Goal: Find specific page/section: Find specific page/section

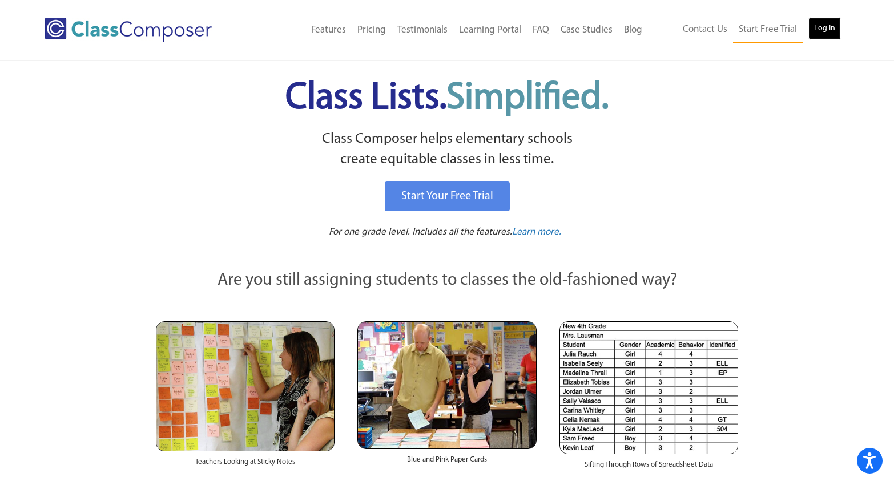
click at [819, 27] on link "Log In" at bounding box center [824, 28] width 33 height 23
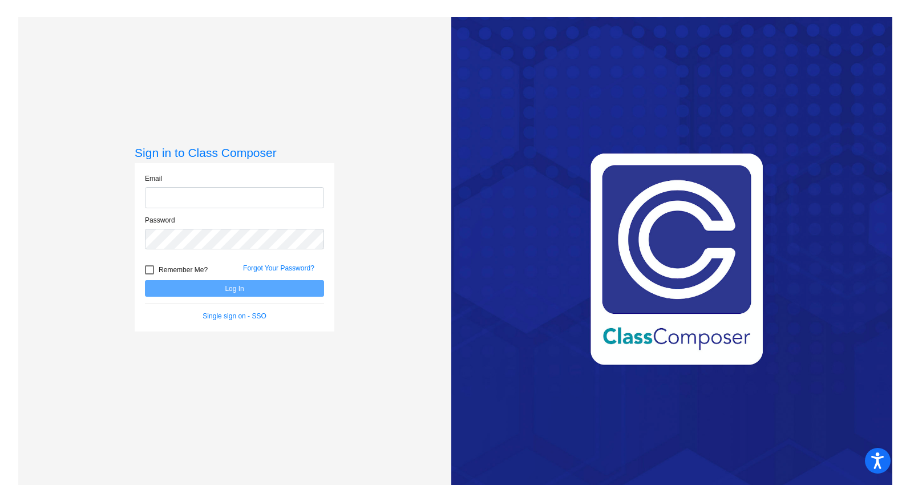
type input "[EMAIL_ADDRESS][DOMAIN_NAME]"
click at [244, 292] on button "Log In" at bounding box center [234, 288] width 179 height 17
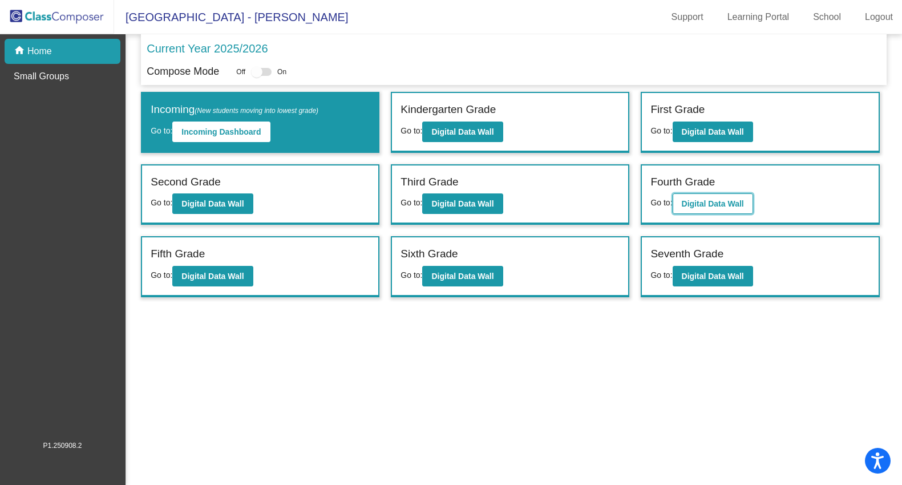
click at [722, 198] on button "Digital Data Wall" at bounding box center [713, 203] width 80 height 21
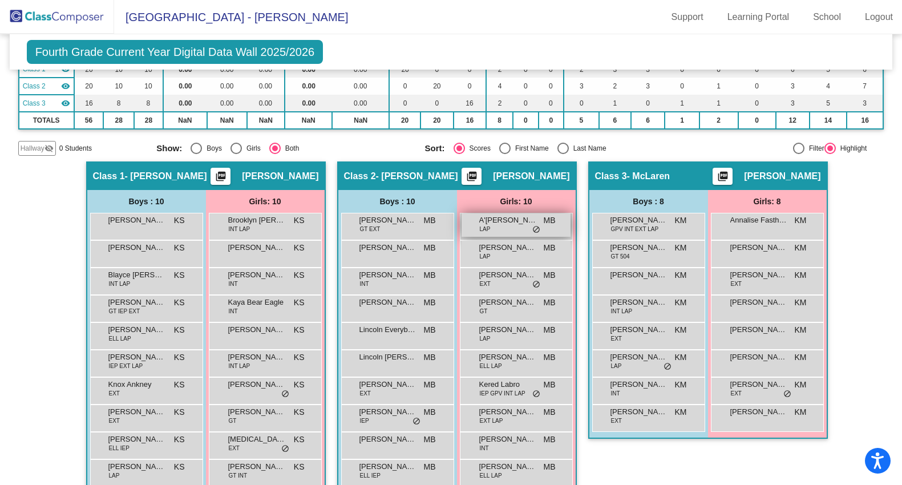
scroll to position [134, 0]
